Goal: Transaction & Acquisition: Purchase product/service

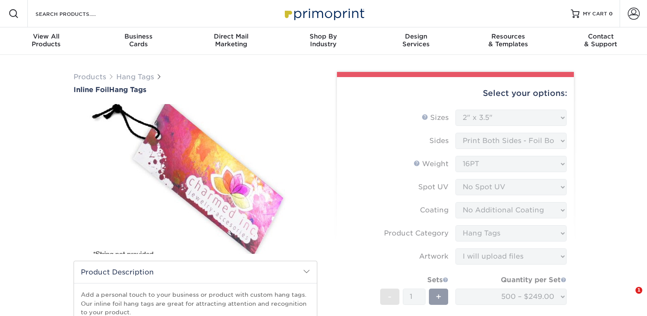
select select "2.00x3.50"
select select "upload"
select select "8a25da7c-f379-426b-957c-e1eecfb76382"
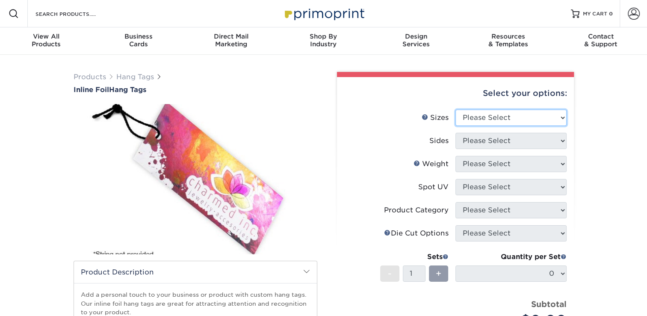
click at [559, 115] on select "Please Select 1.5" x 3.5" 1.75" x 3.5" 2" x 2" 2" x 3.5" 2" x 4" 2" x 6" 2.12" …" at bounding box center [511, 118] width 111 height 16
select select "2.00x3.50"
click at [456, 110] on select "Please Select 1.5" x 3.5" 1.75" x 3.5" 2" x 2" 2" x 3.5" 2" x 4" 2" x 6" 2.12" …" at bounding box center [511, 118] width 111 height 16
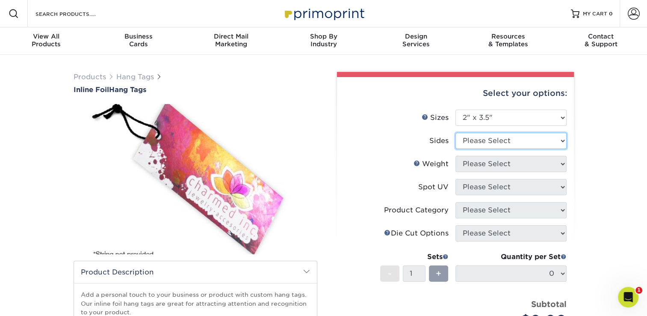
click at [555, 141] on select "Please Select Print Both Sides - Foil Back Only Print Both Sides - Foil Both Si…" at bounding box center [511, 141] width 111 height 16
select select "e9e9dfb3-fba1-4d60-972c-fd9ca5904d33"
click at [456, 133] on select "Please Select Print Both Sides - Foil Back Only Print Both Sides - Foil Both Si…" at bounding box center [511, 141] width 111 height 16
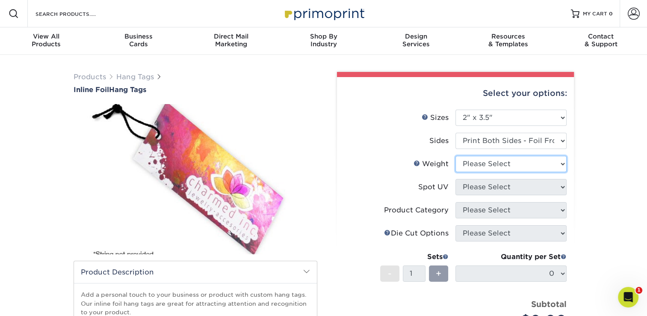
click at [558, 162] on select "Please Select 16PT" at bounding box center [511, 164] width 111 height 16
select select "16PT"
click at [456, 156] on select "Please Select 16PT" at bounding box center [511, 164] width 111 height 16
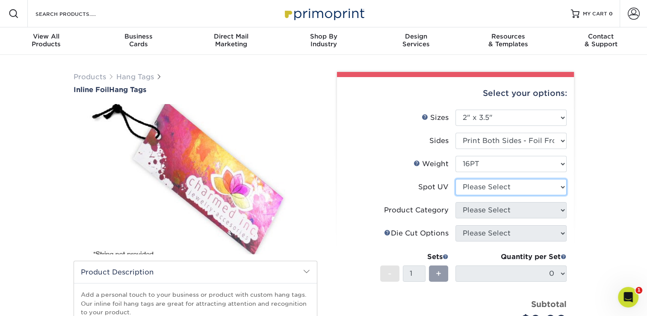
click at [553, 185] on select "Please Select No Spot UV Front Only" at bounding box center [511, 187] width 111 height 16
select select "3"
click at [456, 179] on select "Please Select No Spot UV Front Only" at bounding box center [511, 187] width 111 height 16
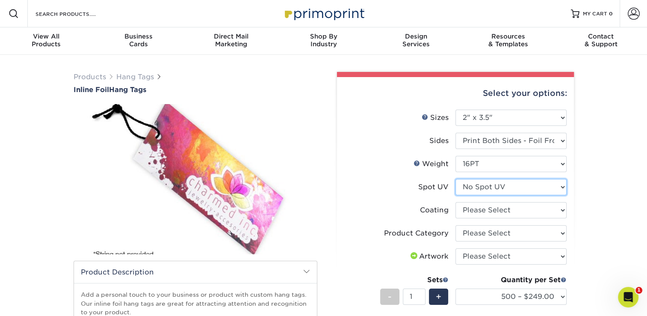
scroll to position [43, 0]
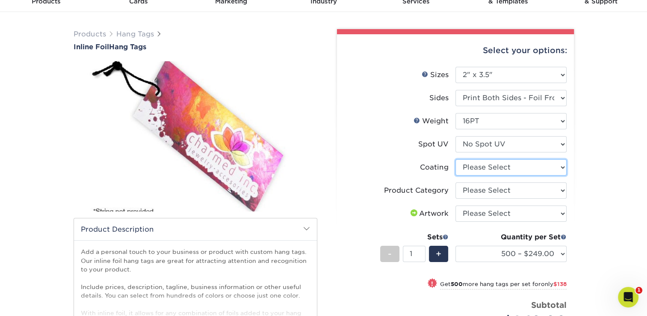
click at [553, 166] on select at bounding box center [511, 167] width 111 height 16
select select "3e7618de-abca-4bda-9f97-8b9129e913d8"
click at [456, 159] on select at bounding box center [511, 167] width 111 height 16
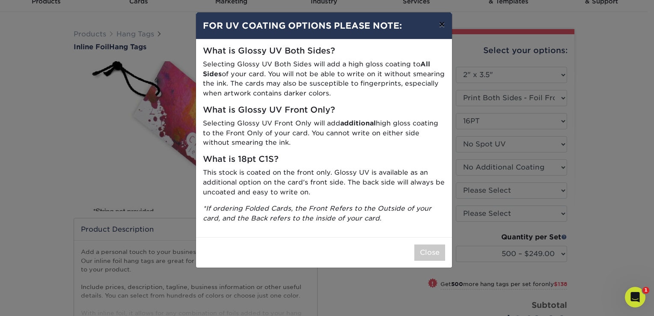
click at [443, 25] on button "×" at bounding box center [442, 24] width 20 height 24
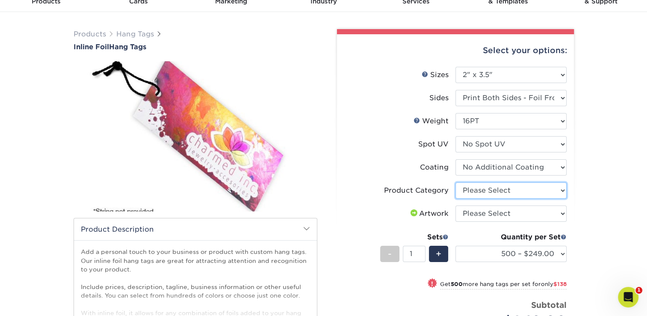
click at [543, 189] on select "Please Select Hang Tags" at bounding box center [511, 190] width 111 height 16
select select "428aa75b-4ae7-4398-9e0a-74f4b33909ed"
click at [456, 182] on select "Please Select Hang Tags" at bounding box center [511, 190] width 111 height 16
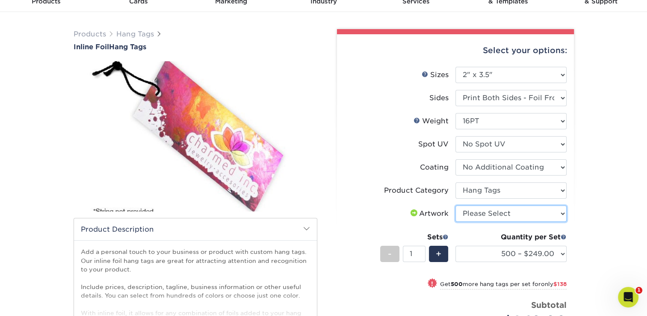
click at [543, 213] on select "Please Select I will upload files I need a design - $75" at bounding box center [511, 213] width 111 height 16
select select "upload"
click at [456, 205] on select "Please Select I will upload files I need a design - $75" at bounding box center [511, 213] width 111 height 16
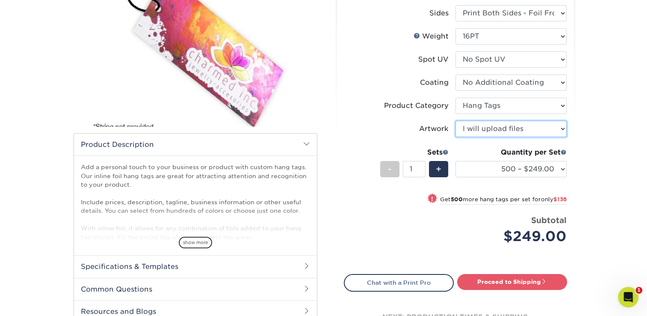
scroll to position [128, 0]
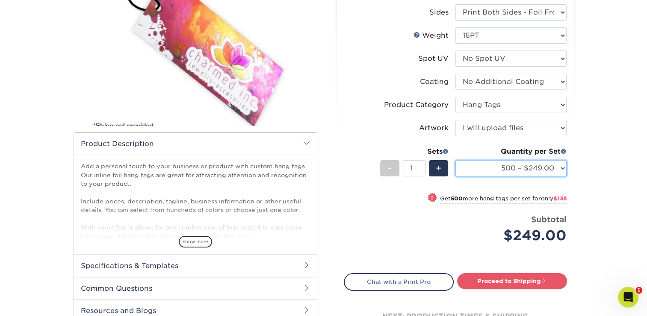
click at [561, 166] on select "500 – $249.00 1000 – $387.00 2500 – $586.00 5000 – $870.00" at bounding box center [511, 168] width 111 height 16
click at [456, 160] on select "500 – $249.00 1000 – $387.00 2500 – $586.00 5000 – $870.00" at bounding box center [511, 168] width 111 height 16
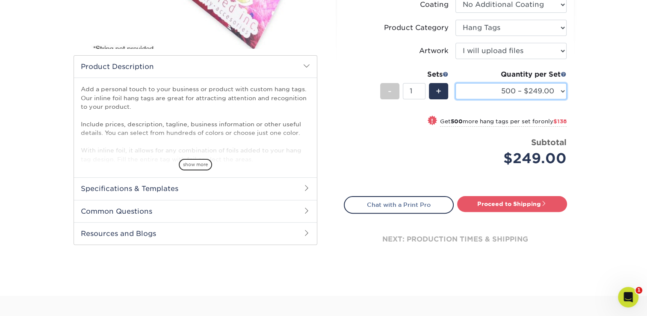
scroll to position [214, 0]
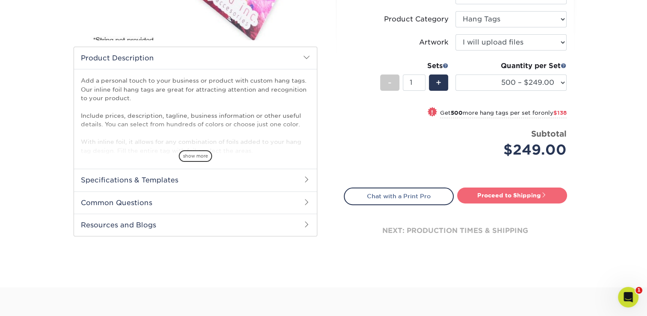
click at [527, 194] on link "Proceed to Shipping" at bounding box center [512, 194] width 110 height 15
type input "Set 1"
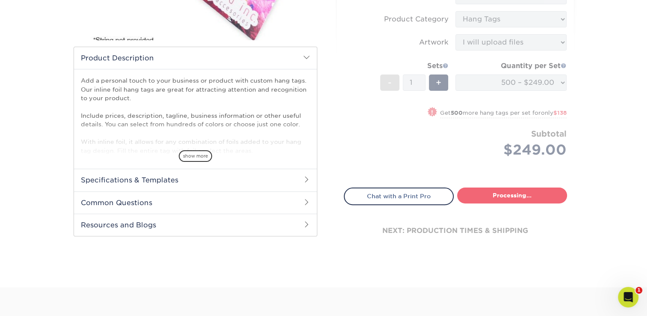
select select "922f0ac8-c545-40fe-b801-2e2d43c7d1e0"
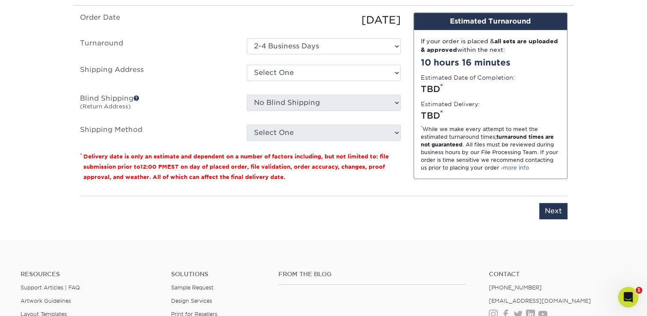
scroll to position [466, 0]
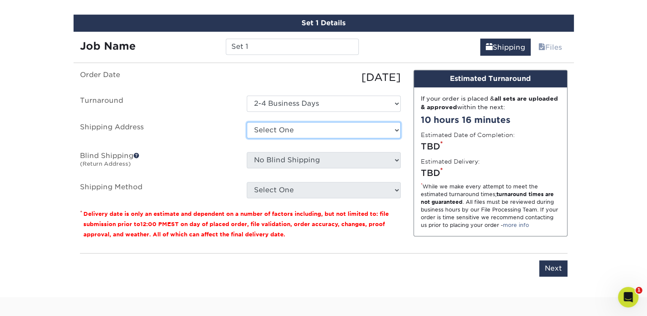
click at [359, 129] on select "Select One + Add New Address - Login" at bounding box center [324, 130] width 154 height 16
click at [247, 138] on select "Select One + Add New Address - Login" at bounding box center [324, 130] width 154 height 16
select select "-1"
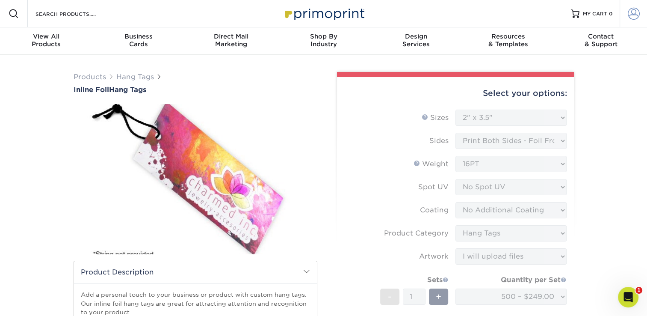
click at [635, 18] on span at bounding box center [634, 14] width 12 height 12
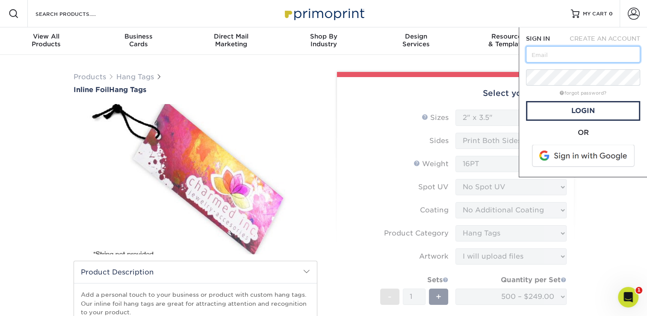
click at [581, 54] on input "text" at bounding box center [583, 54] width 114 height 16
type input "magutierrez@appen.com"
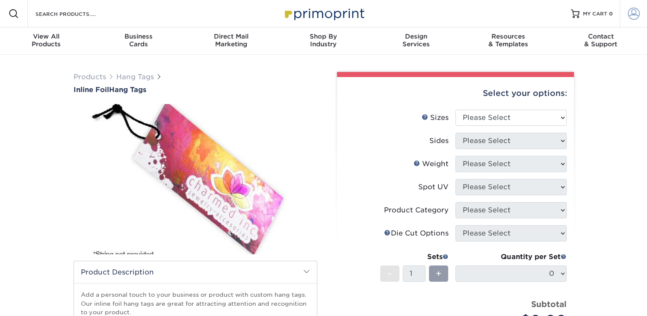
click at [634, 13] on span at bounding box center [634, 14] width 12 height 12
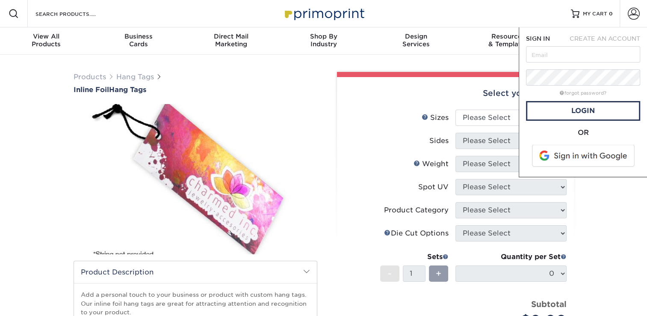
click at [434, 81] on div "Select your options:" at bounding box center [455, 93] width 223 height 33
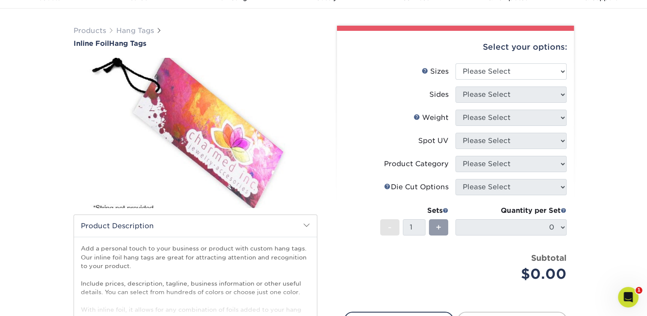
scroll to position [43, 0]
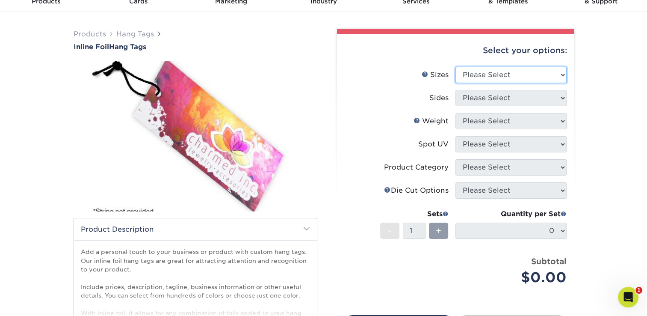
click at [543, 76] on select "Please Select 1.5" x 3.5" 1.75" x 3.5" 2" x 2" 2" x 3.5" 2" x 4" 2" x 6" 2.12" …" at bounding box center [511, 75] width 111 height 16
select select "2.00x3.50"
click at [456, 67] on select "Please Select 1.5" x 3.5" 1.75" x 3.5" 2" x 2" 2" x 3.5" 2" x 4" 2" x 6" 2.12" …" at bounding box center [511, 75] width 111 height 16
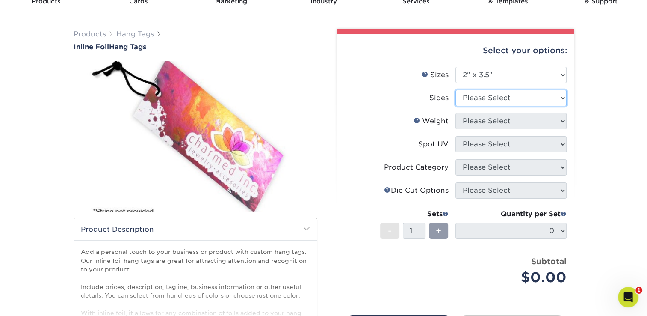
click at [537, 99] on select "Please Select Print Both Sides - Foil Back Only Print Both Sides - Foil Both Si…" at bounding box center [511, 98] width 111 height 16
select select "e9e9dfb3-fba1-4d60-972c-fd9ca5904d33"
click at [456, 90] on select "Please Select Print Both Sides - Foil Back Only Print Both Sides - Foil Both Si…" at bounding box center [511, 98] width 111 height 16
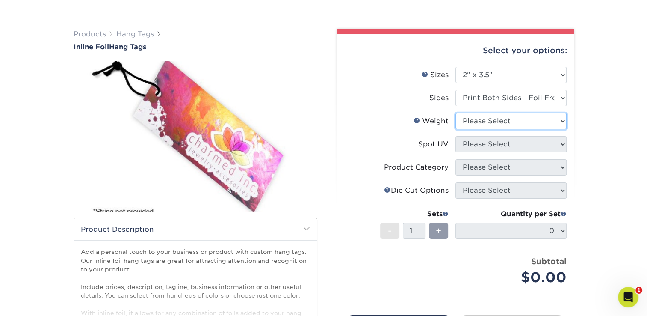
click at [542, 123] on select "Please Select 16PT" at bounding box center [511, 121] width 111 height 16
select select "16PT"
click at [456, 113] on select "Please Select 16PT" at bounding box center [511, 121] width 111 height 16
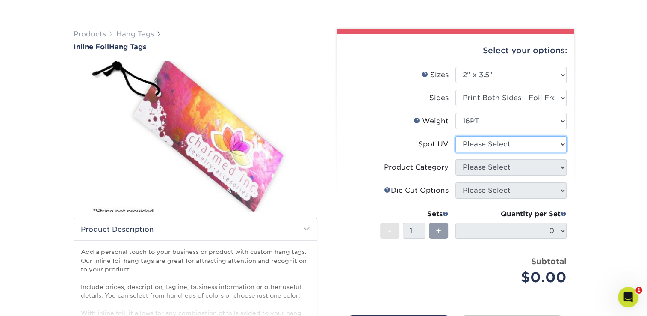
click at [543, 143] on select "Please Select No Spot UV Front Only" at bounding box center [511, 144] width 111 height 16
select select "3"
click at [456, 136] on select "Please Select No Spot UV Front Only" at bounding box center [511, 144] width 111 height 16
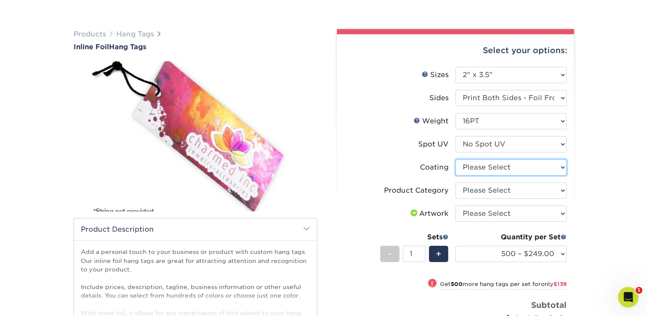
click at [532, 169] on select at bounding box center [511, 167] width 111 height 16
select select "3e7618de-abca-4bda-9f97-8b9129e913d8"
click at [456, 159] on select at bounding box center [511, 167] width 111 height 16
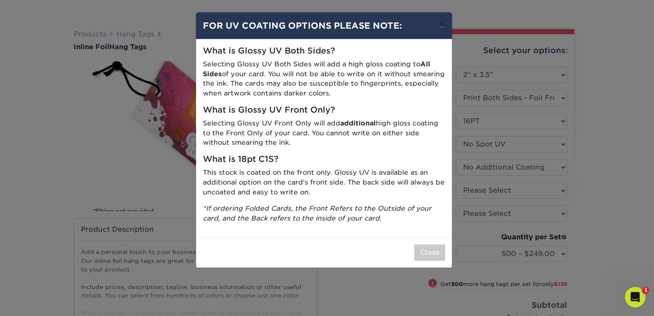
click at [443, 26] on button "×" at bounding box center [442, 24] width 20 height 24
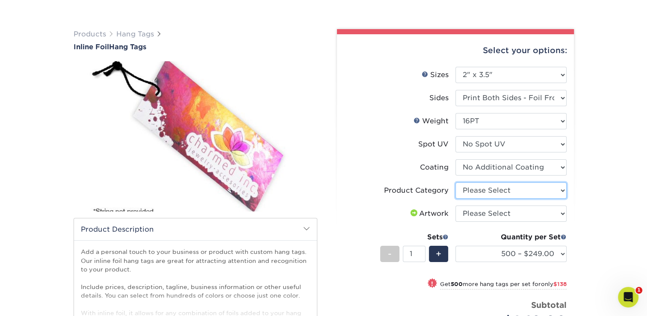
click at [551, 193] on select "Please Select Hang Tags" at bounding box center [511, 190] width 111 height 16
select select "428aa75b-4ae7-4398-9e0a-74f4b33909ed"
click at [456, 182] on select "Please Select Hang Tags" at bounding box center [511, 190] width 111 height 16
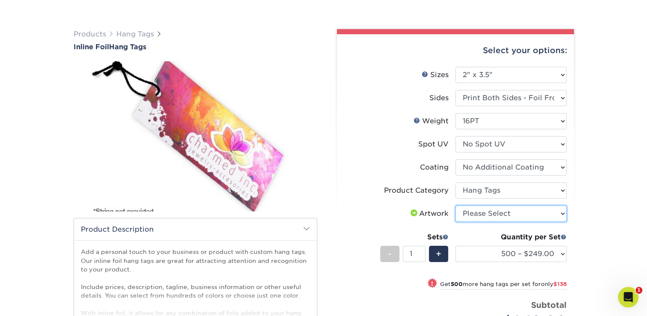
click at [561, 213] on select "Please Select I will upload files I need a design - $75" at bounding box center [511, 213] width 111 height 16
select select "upload"
click at [456, 205] on select "Please Select I will upload files I need a design - $75" at bounding box center [511, 213] width 111 height 16
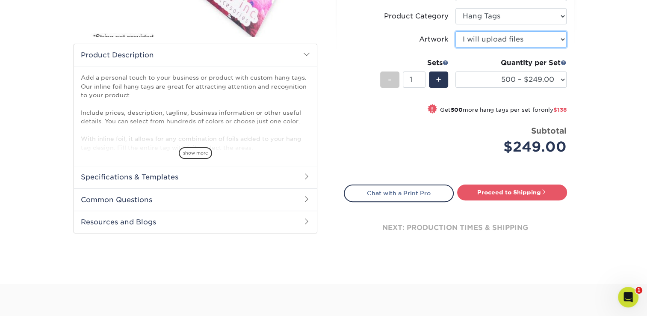
scroll to position [214, 0]
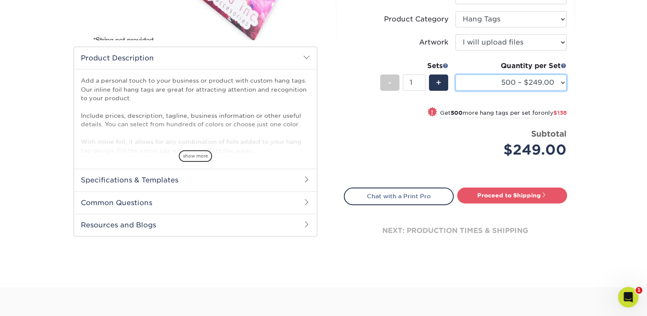
click at [545, 83] on select "500 – $249.00 1000 – $387.00 2500 – $586.00 5000 – $870.00" at bounding box center [511, 82] width 111 height 16
click at [636, 120] on div "Products Hang Tags Inline Foil Hang Tags" at bounding box center [323, 64] width 647 height 446
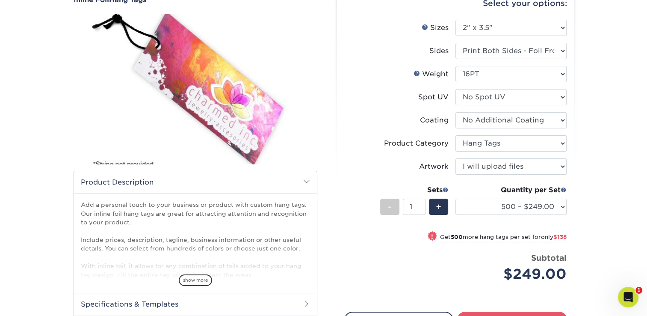
scroll to position [86, 0]
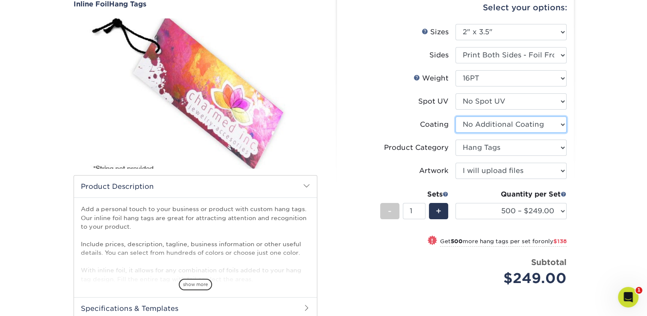
click at [558, 124] on select at bounding box center [511, 124] width 111 height 16
select select "-1"
click at [456, 116] on select at bounding box center [511, 124] width 111 height 16
select select
select select "-1"
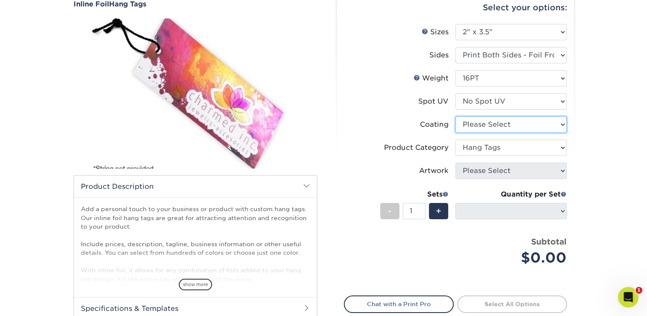
click at [552, 124] on select at bounding box center [511, 124] width 111 height 16
select select "3e7618de-abca-4bda-9f97-8b9129e913d8"
click at [456, 116] on select at bounding box center [511, 124] width 111 height 16
select select "-1"
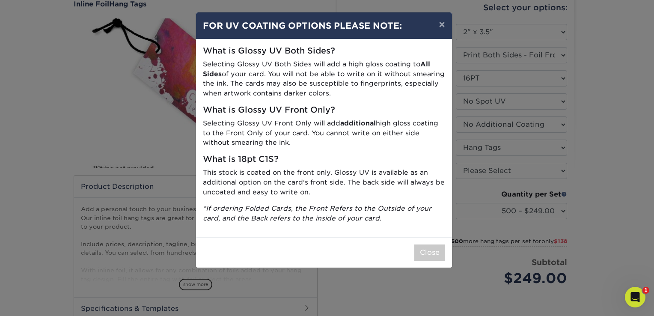
click at [600, 145] on div "× FOR UV COATING OPTIONS PLEASE NOTE: What is Glossy UV Both Sides? Selecting G…" at bounding box center [327, 158] width 654 height 316
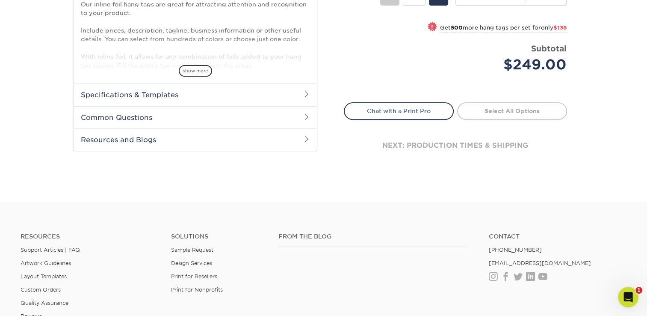
scroll to position [300, 0]
click at [277, 97] on h2 "Specifications & Templates" at bounding box center [195, 94] width 243 height 22
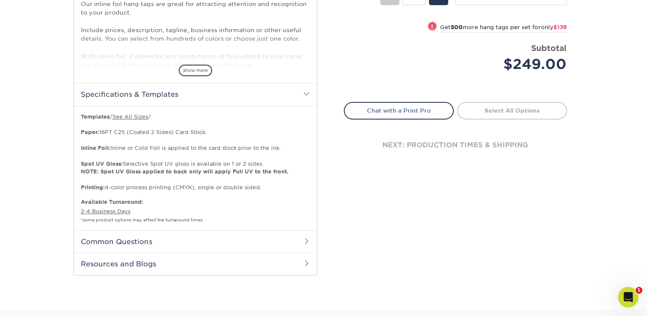
click at [261, 241] on h2 "Common Questions" at bounding box center [195, 241] width 243 height 22
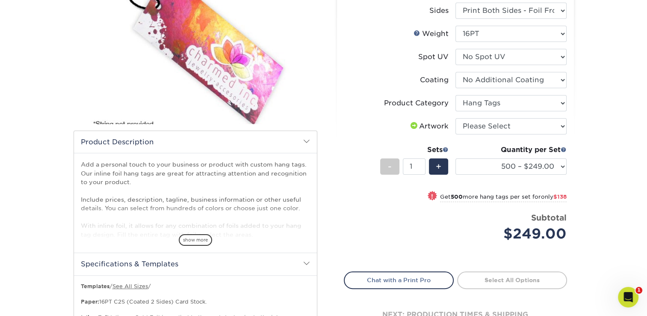
scroll to position [171, 0]
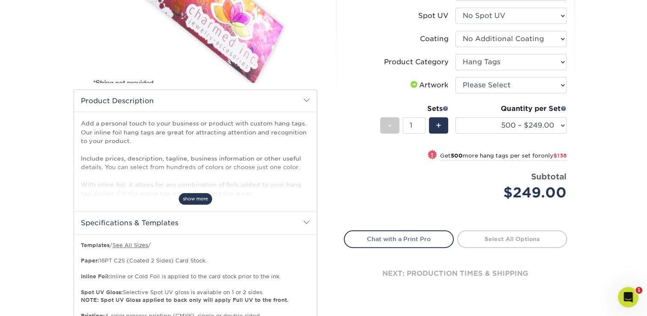
click at [190, 195] on span "show more" at bounding box center [195, 199] width 33 height 12
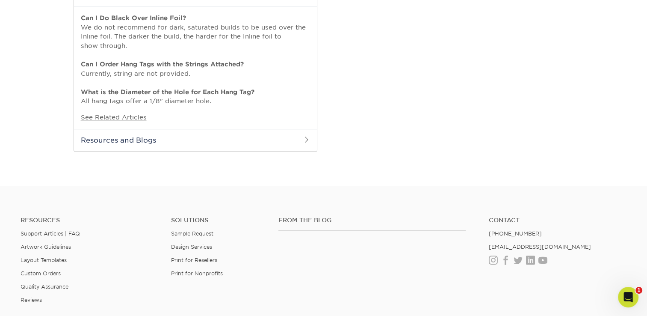
scroll to position [556, 0]
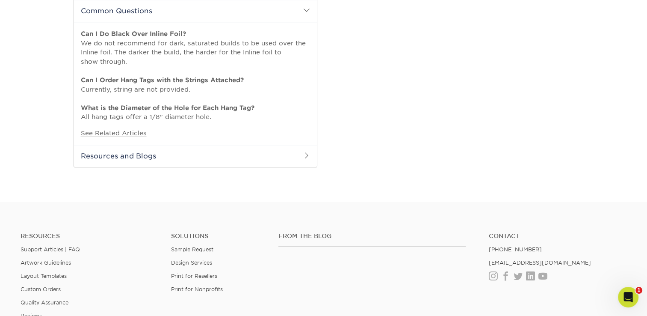
click at [146, 158] on h2 "Resources and Blogs" at bounding box center [195, 156] width 243 height 22
